Goal: Transaction & Acquisition: Purchase product/service

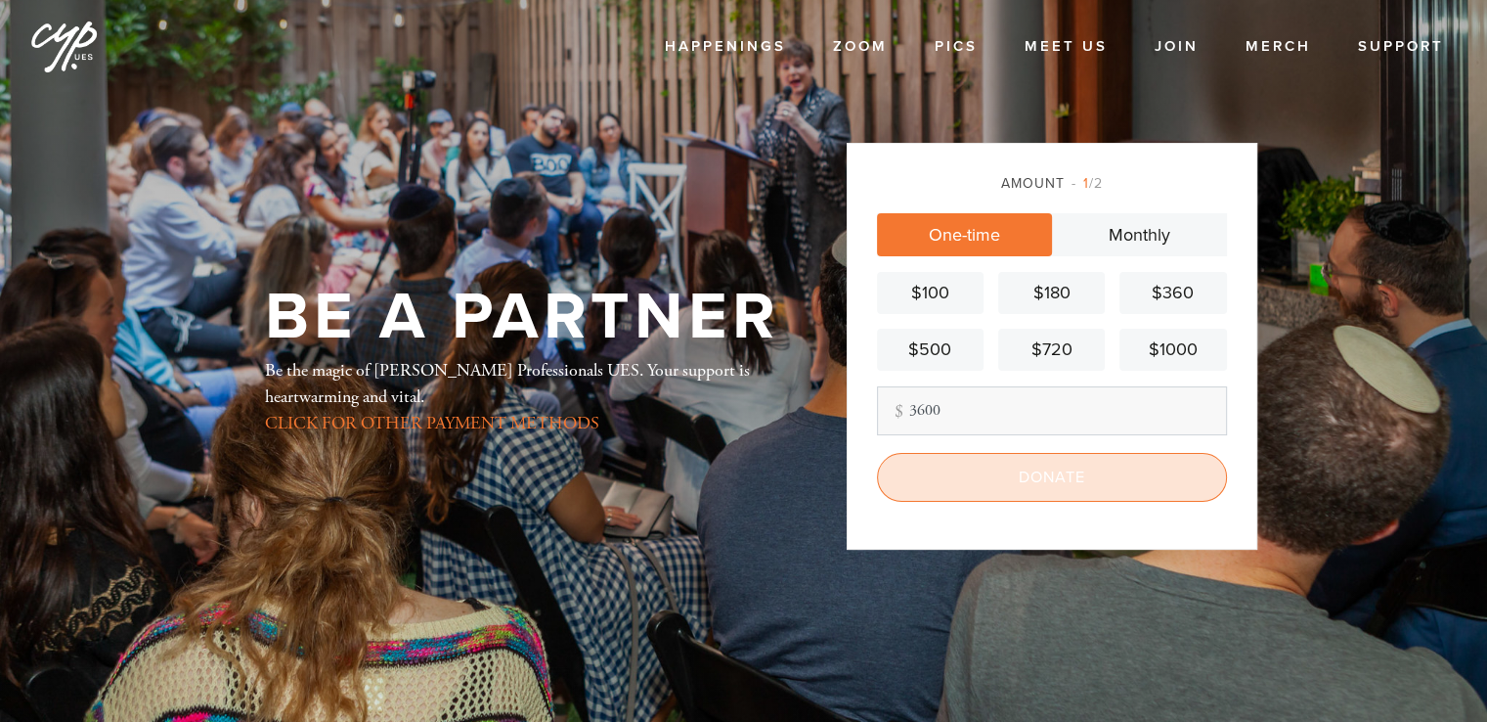
type input "3600"
click at [1073, 469] on input "Donate" at bounding box center [1052, 477] width 350 height 49
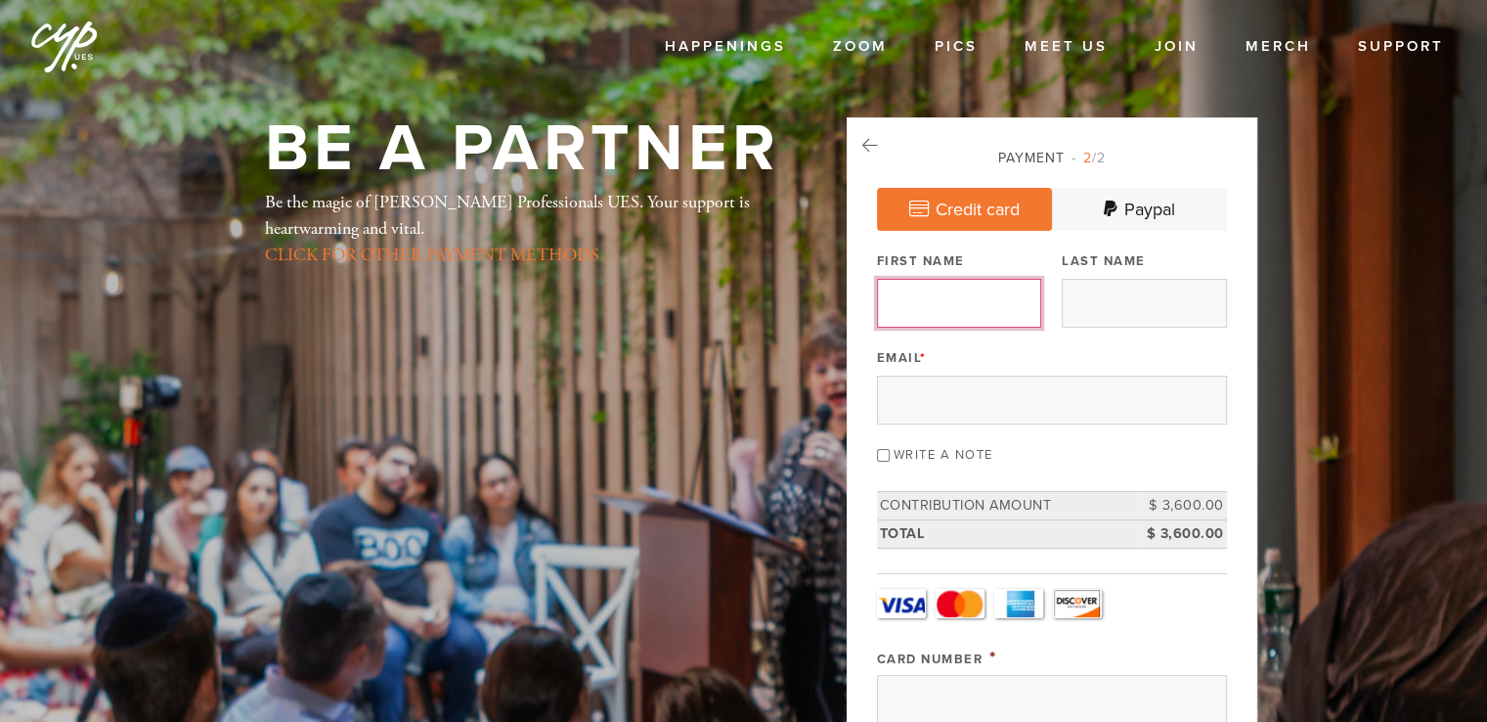
click at [985, 318] on input "First Name" at bounding box center [959, 303] width 164 height 49
type input "[PERSON_NAME]"
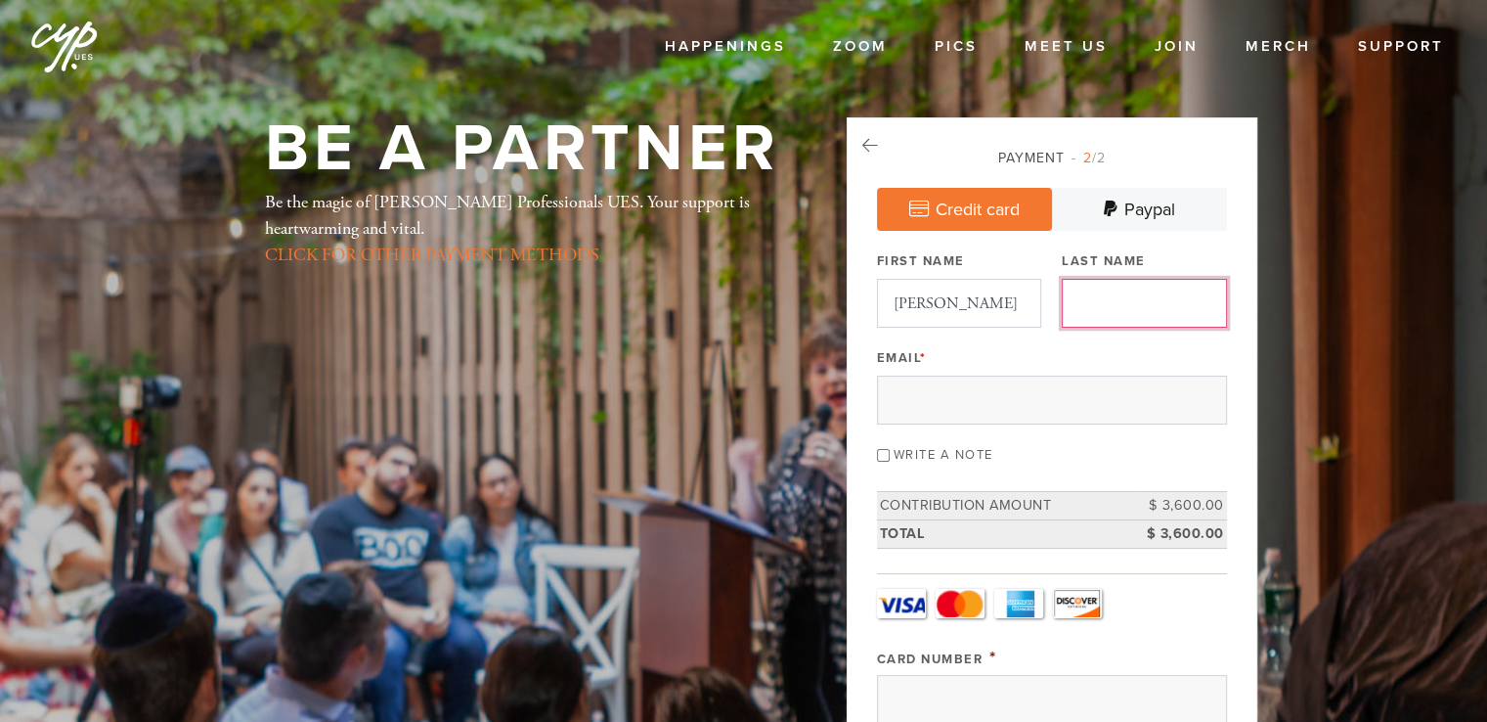
type input "[PERSON_NAME]"
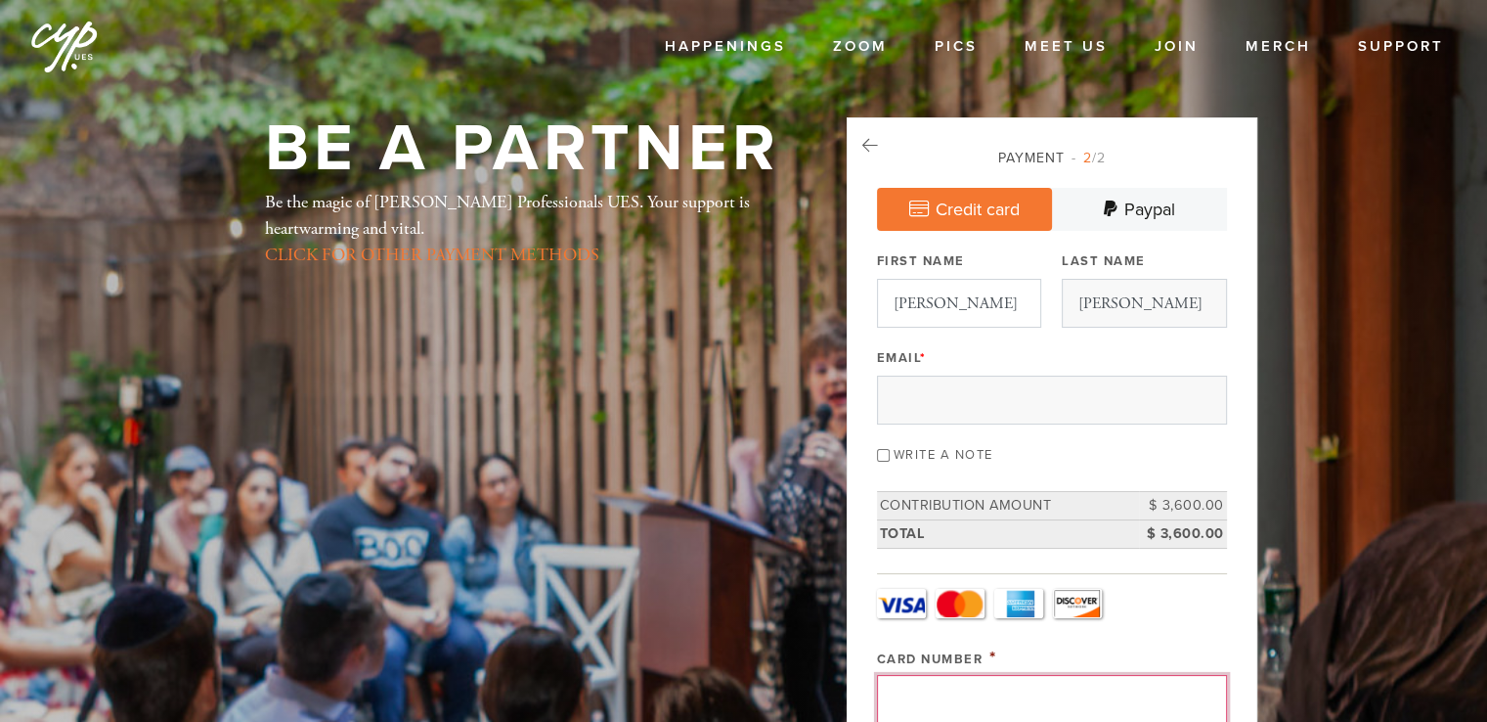
type input "[CREDIT_CARD_NUMBER]"
type input "487"
select select "4"
select select "2028"
type input "[PERSON_NAME]"
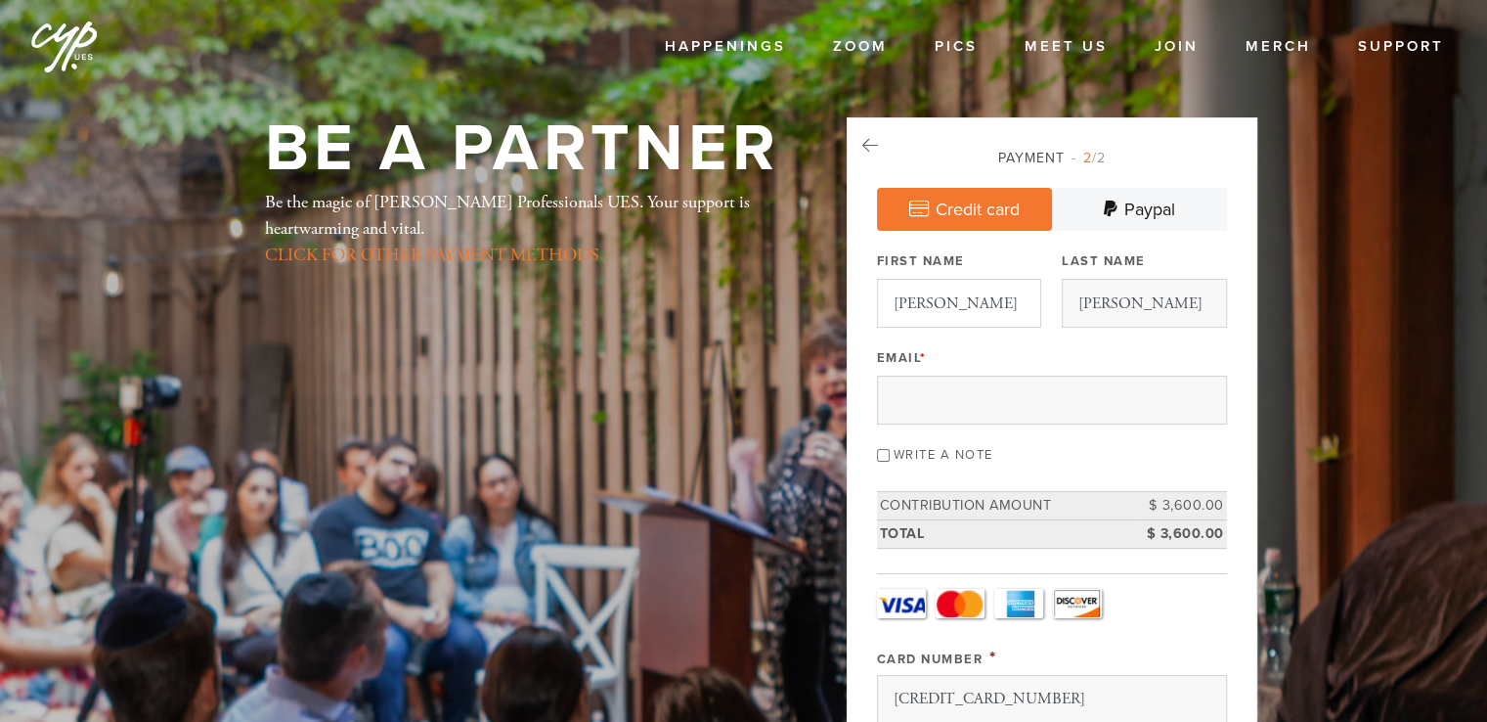
type input "[PERSON_NAME]"
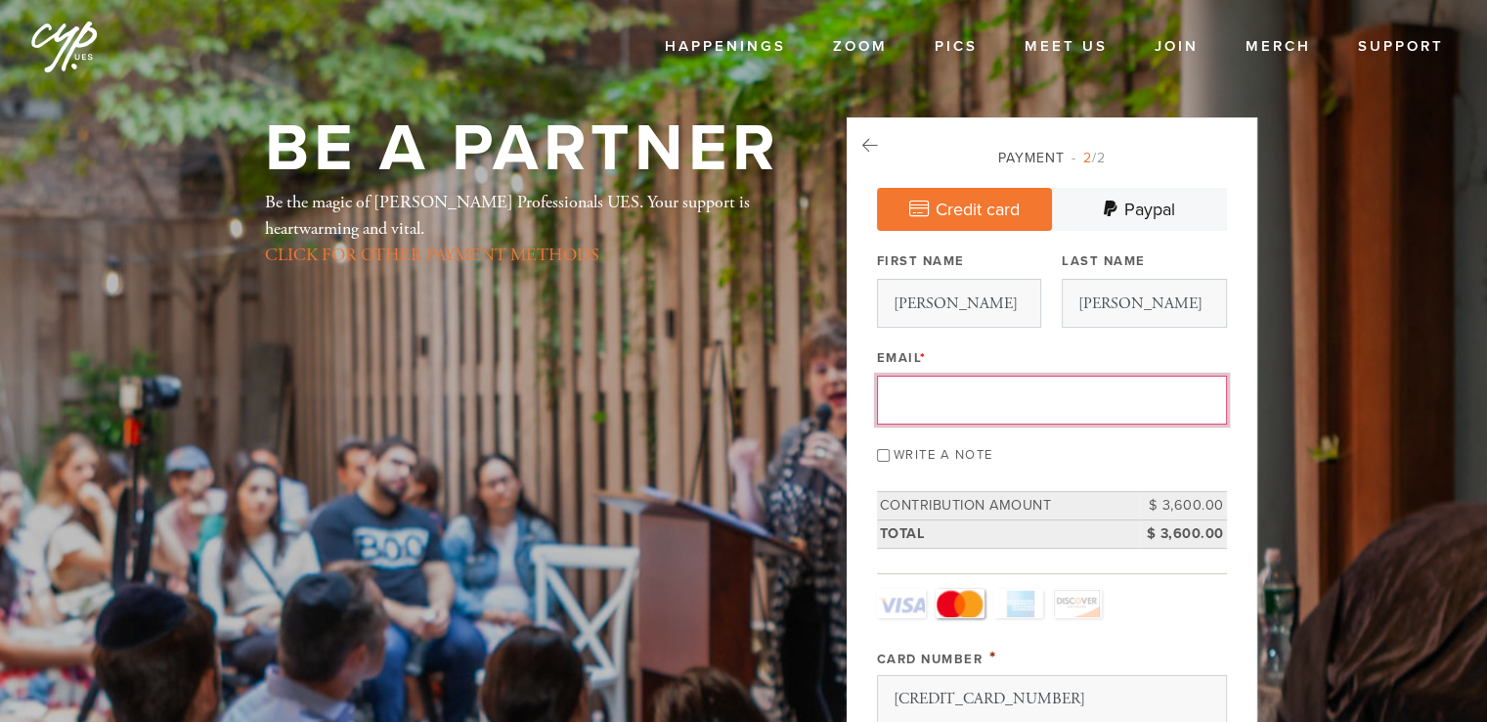
click at [1130, 387] on input "Email *" at bounding box center [1052, 399] width 350 height 49
type input "[EMAIL_ADDRESS][DOMAIN_NAME]"
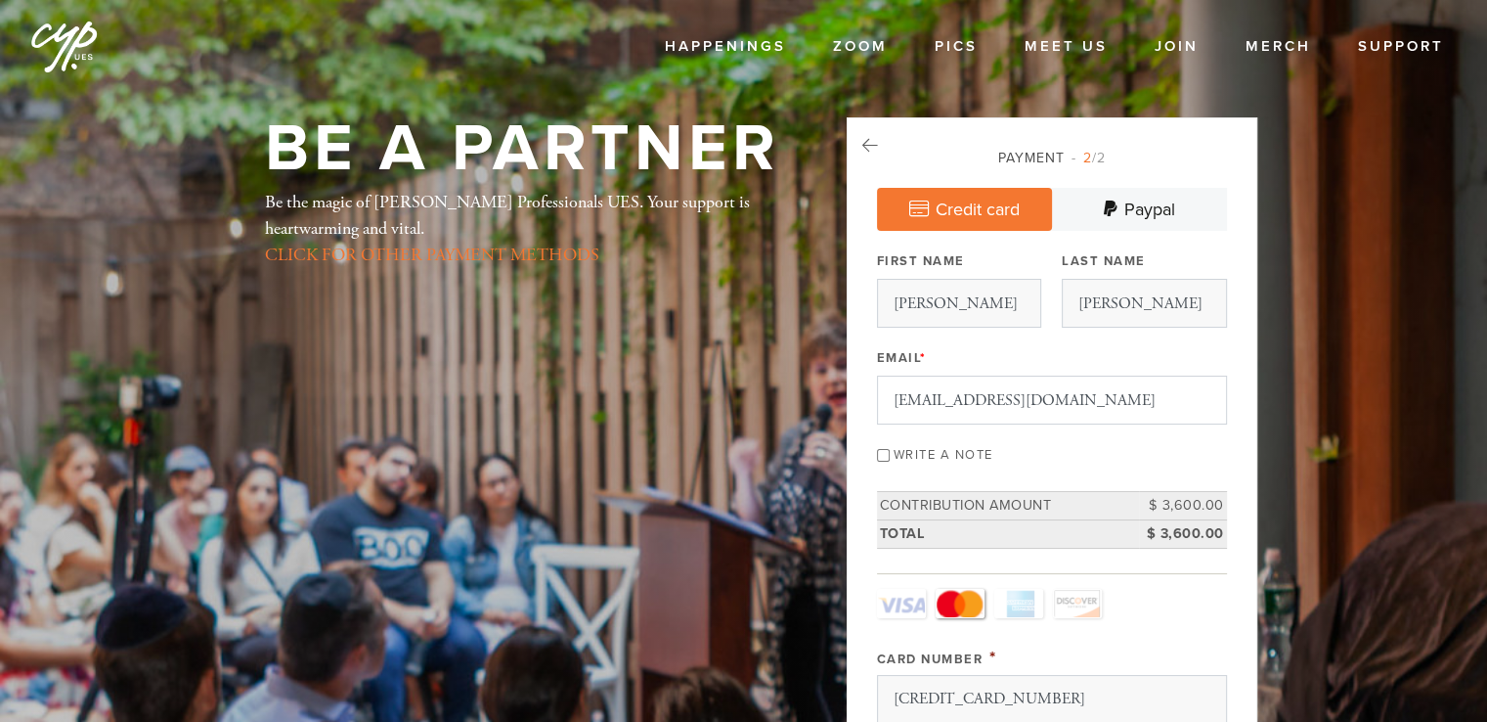
type input "[STREET_ADDRESS][PERSON_NAME]"
type input "[GEOGRAPHIC_DATA]"
type input "[US_STATE]"
type input "33160"
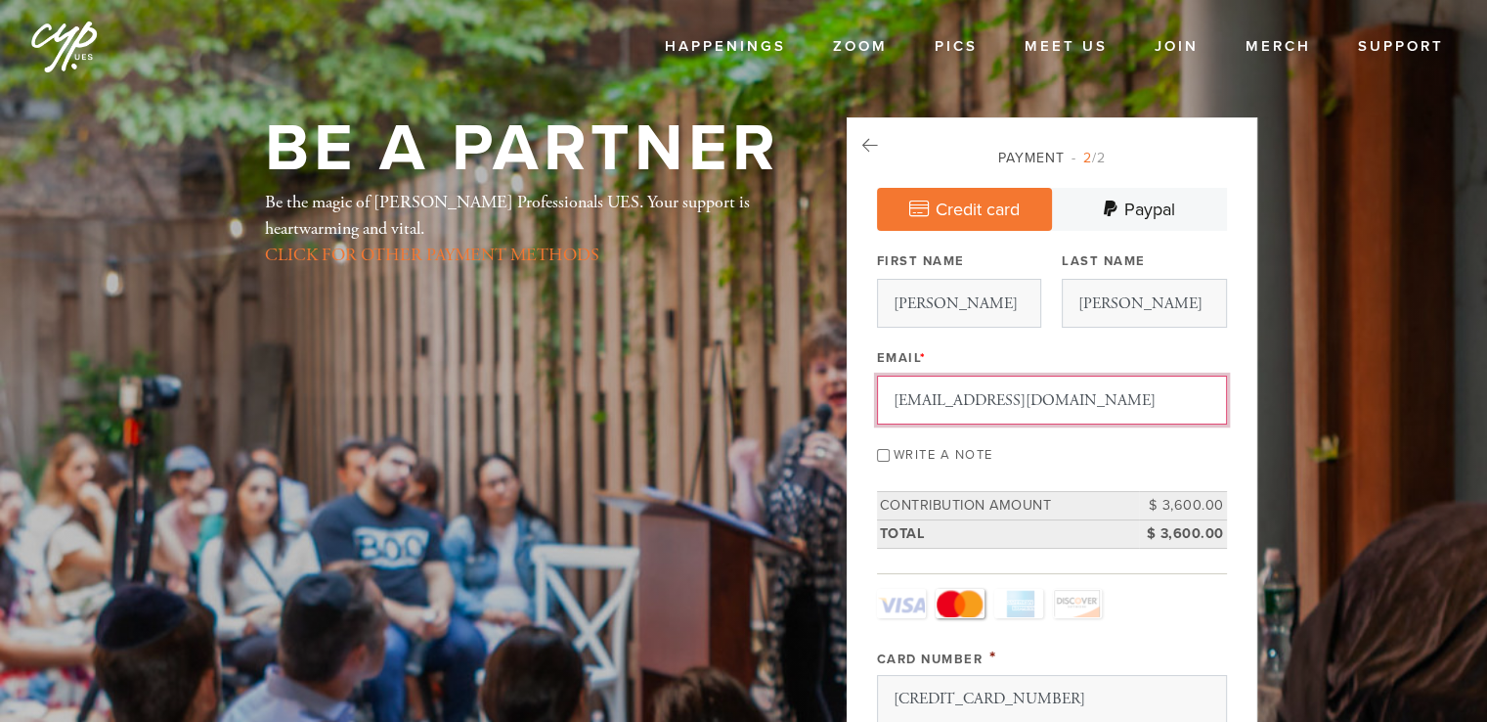
scroll to position [1015, 0]
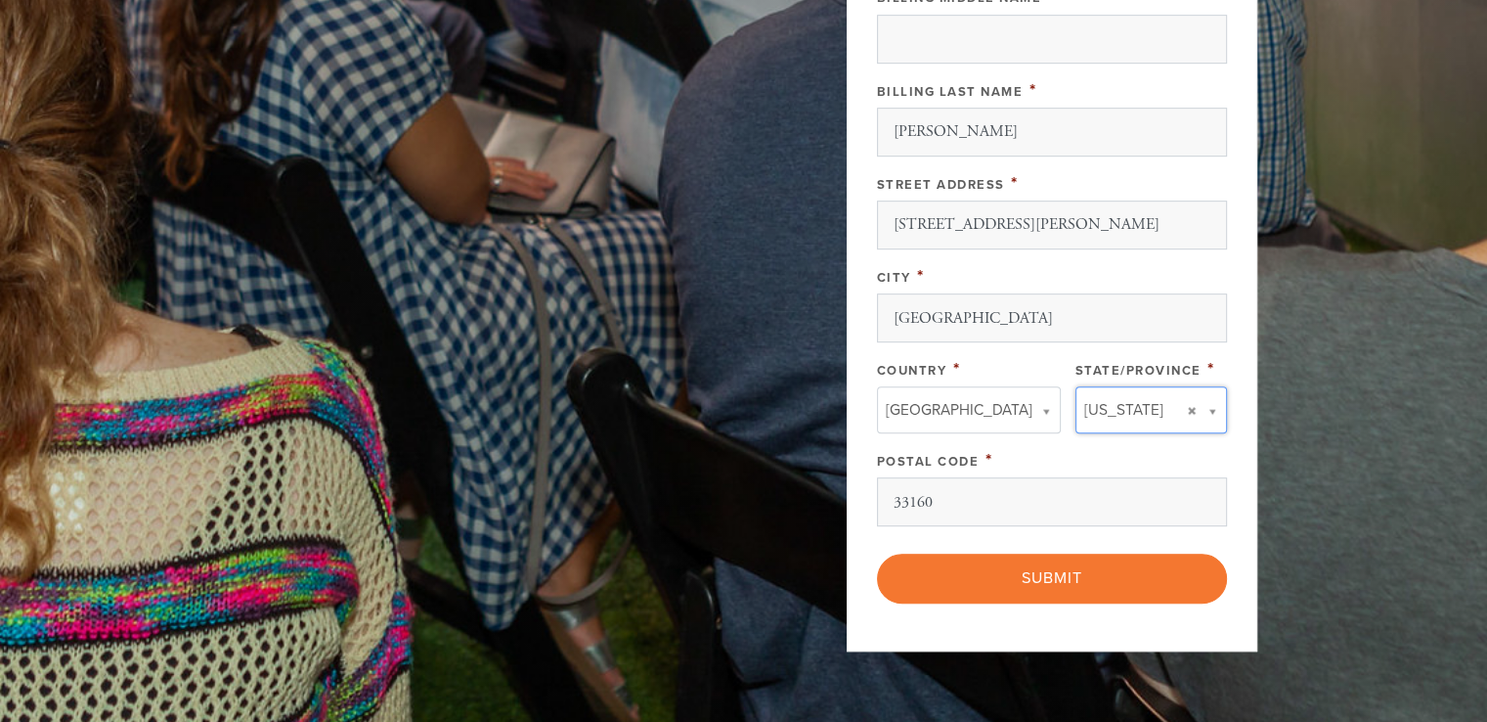
type input "[US_STATE]"
type input "[GEOGRAPHIC_DATA]"
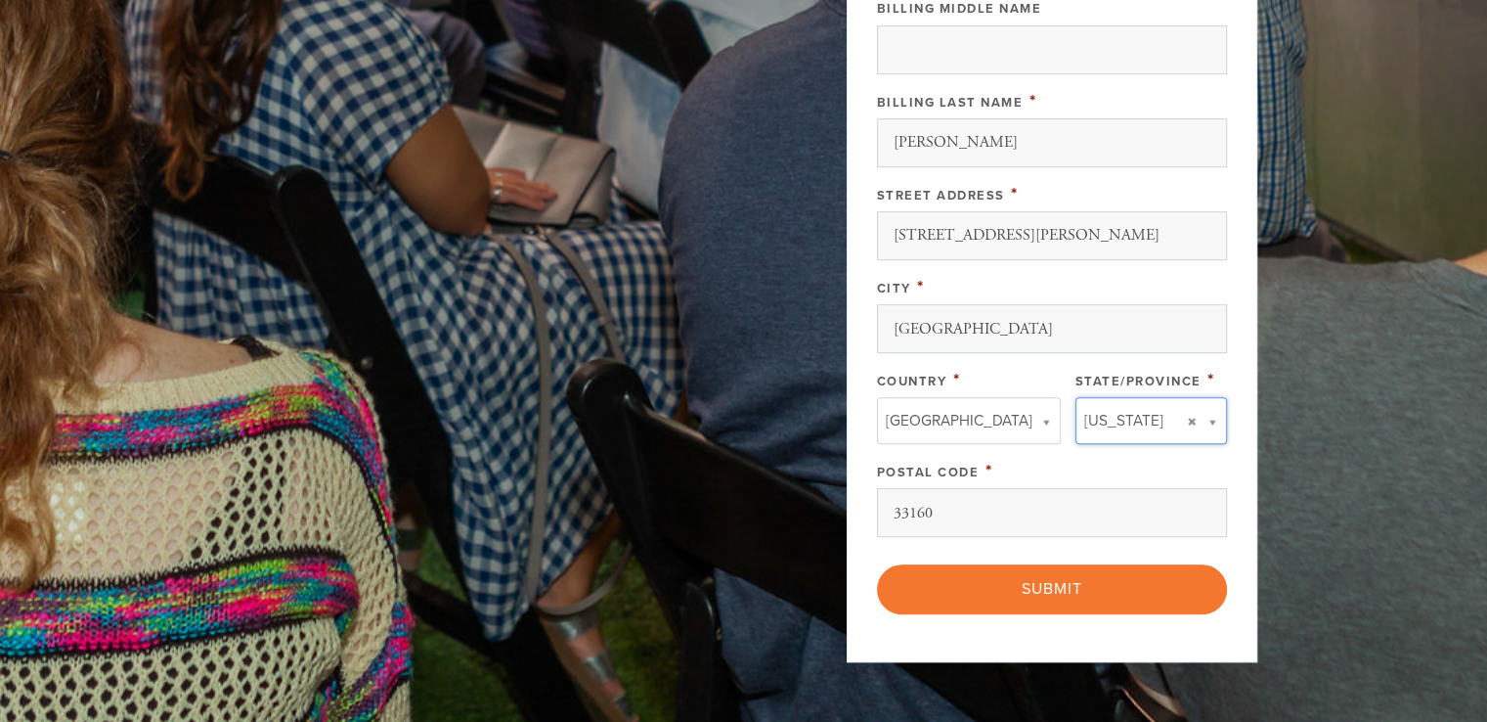
scroll to position [1006, 0]
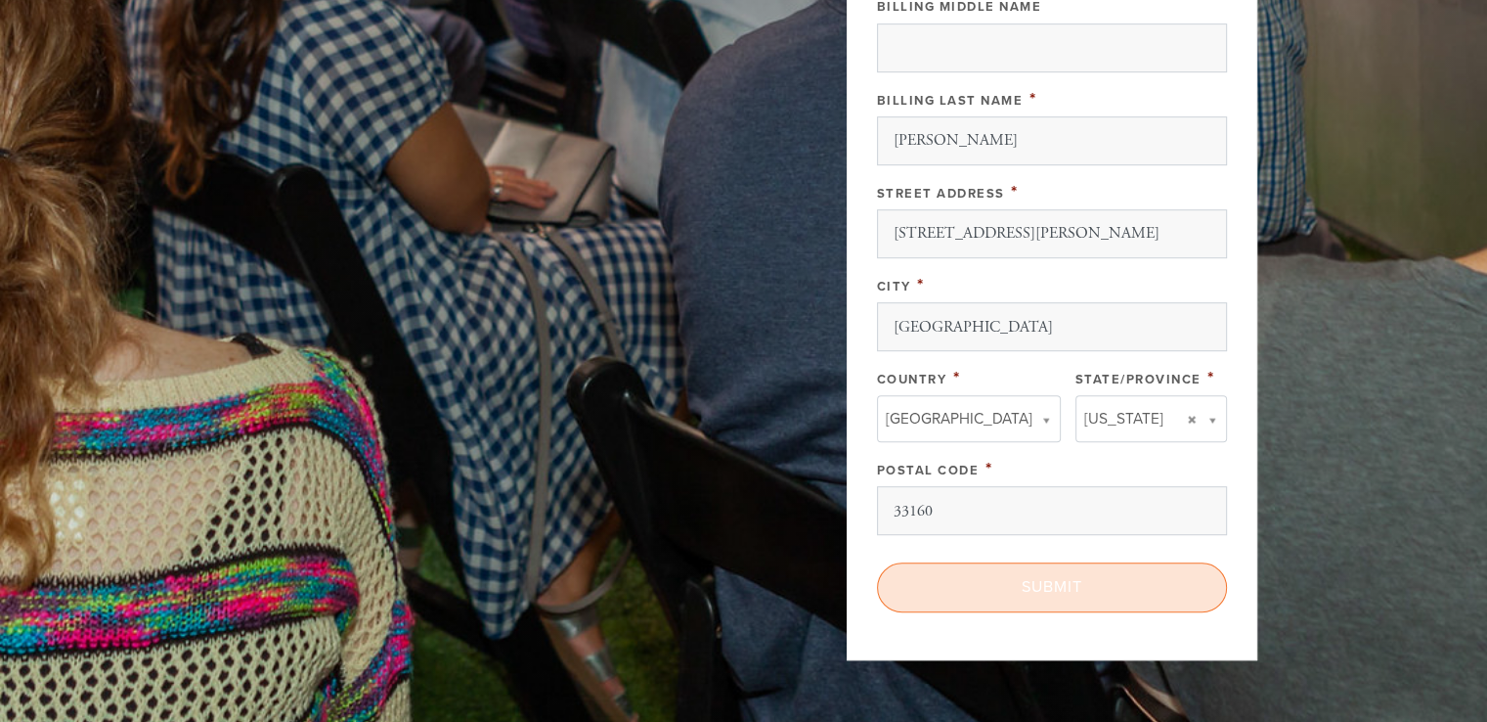
click at [1108, 580] on input "Submit" at bounding box center [1052, 586] width 350 height 49
